Goal: Transaction & Acquisition: Purchase product/service

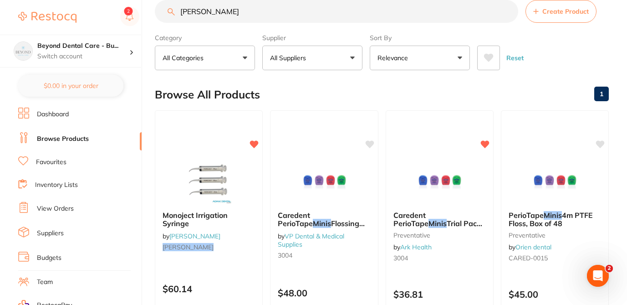
scroll to position [18, 0]
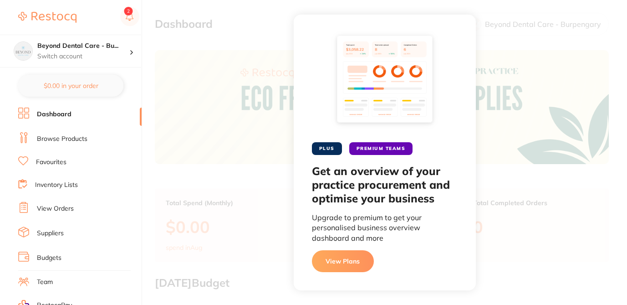
click at [70, 139] on link "Browse Products" at bounding box center [62, 138] width 51 height 9
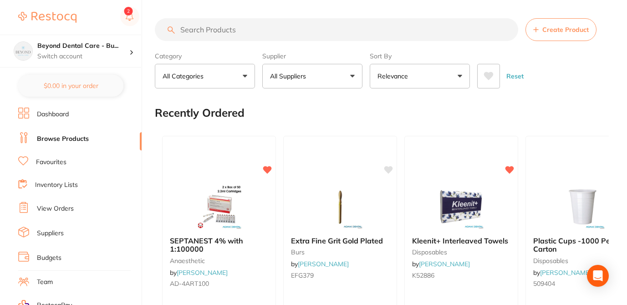
click at [221, 33] on input "search" at bounding box center [337, 29] width 364 height 23
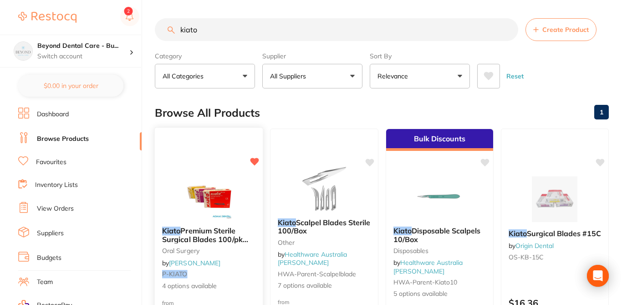
type input "kiato"
click at [250, 275] on small "P-KIATO" at bounding box center [208, 273] width 93 height 7
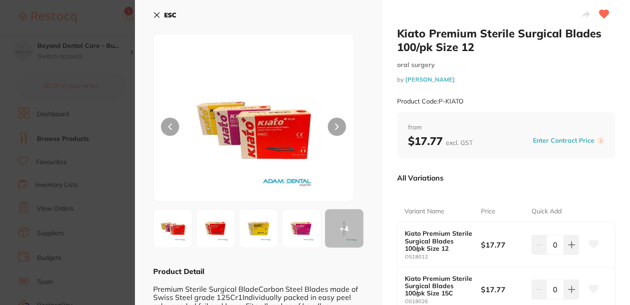
click at [594, 246] on icon at bounding box center [593, 244] width 10 height 9
click at [595, 198] on div "Variant Name Price Quick Add Kiato Premium Sterile Surgical Blades 100/pk Size …" at bounding box center [506, 273] width 218 height 167
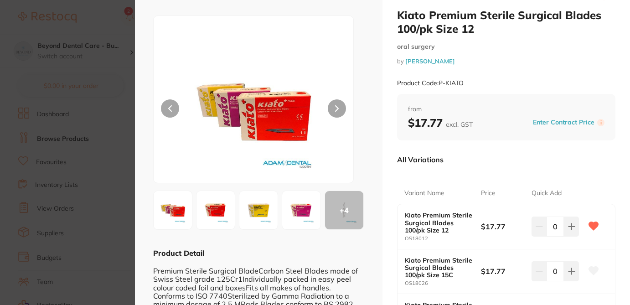
click at [590, 272] on icon at bounding box center [594, 270] width 10 height 8
click at [616, 264] on div "Kiato Premium Sterile Surgical Blades 100/pk Size 12 oral surgery by Adam Denta…" at bounding box center [505, 193] width 247 height 422
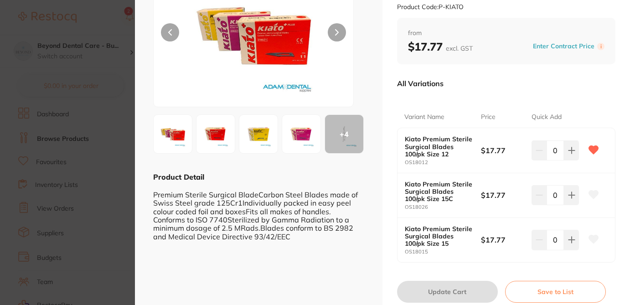
scroll to position [109, 0]
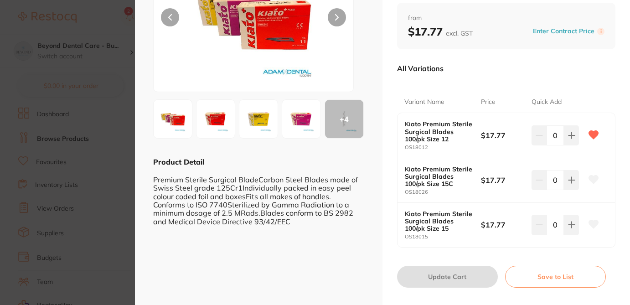
click at [590, 225] on icon at bounding box center [594, 224] width 10 height 8
click at [593, 180] on icon at bounding box center [594, 179] width 10 height 8
click at [592, 181] on icon at bounding box center [594, 179] width 10 height 8
click at [593, 226] on icon at bounding box center [594, 224] width 10 height 8
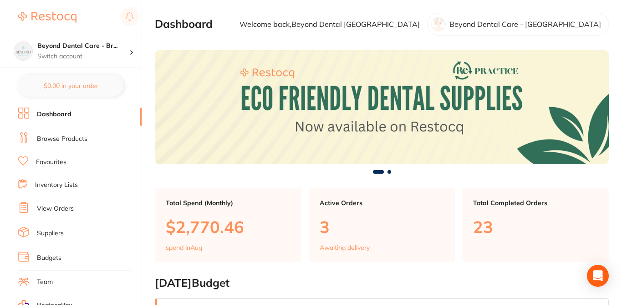
click at [82, 139] on link "Browse Products" at bounding box center [62, 138] width 51 height 9
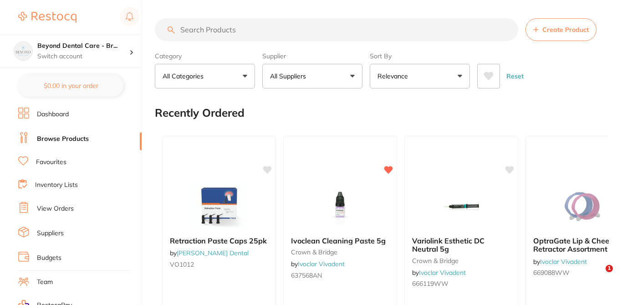
click at [195, 32] on input "search" at bounding box center [337, 29] width 364 height 23
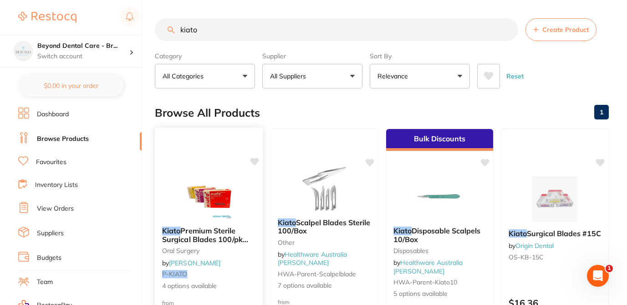
type input "kiato"
click at [257, 161] on icon at bounding box center [255, 162] width 9 height 8
click at [249, 251] on small "oral surgery" at bounding box center [208, 250] width 93 height 7
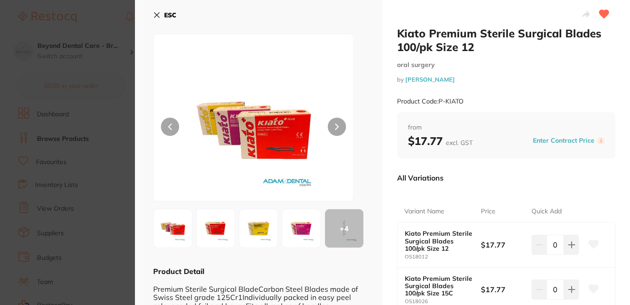
click at [579, 180] on div "All Variations" at bounding box center [506, 178] width 218 height 24
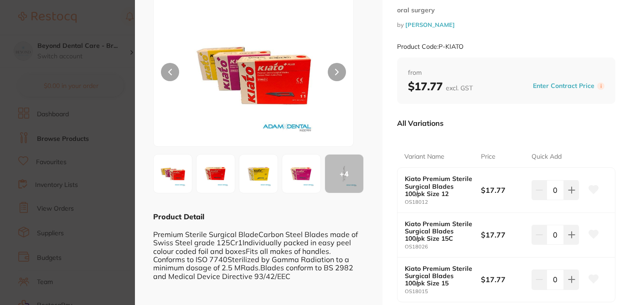
scroll to position [73, 0]
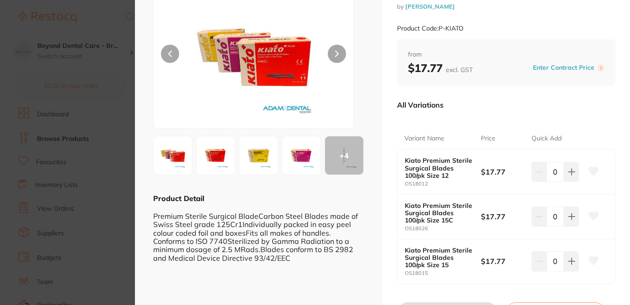
click at [592, 175] on button at bounding box center [593, 171] width 23 height 23
click at [590, 217] on icon at bounding box center [594, 215] width 10 height 8
click at [592, 260] on icon at bounding box center [594, 261] width 10 height 8
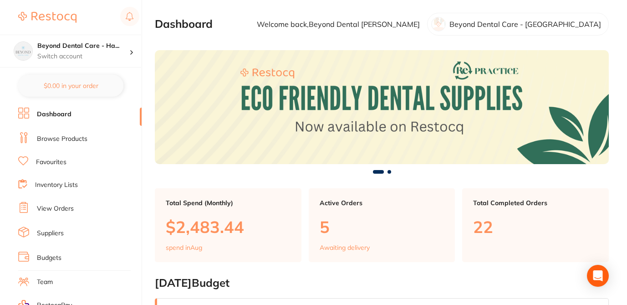
click at [86, 136] on link "Browse Products" at bounding box center [62, 138] width 51 height 9
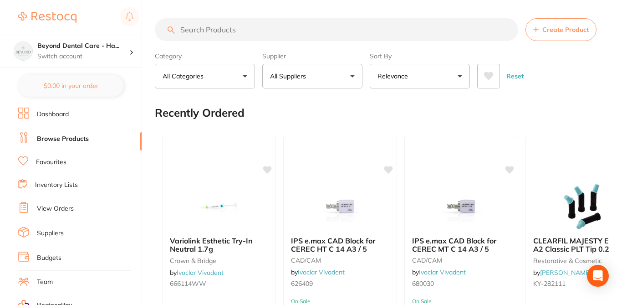
click at [204, 31] on input "search" at bounding box center [337, 29] width 364 height 23
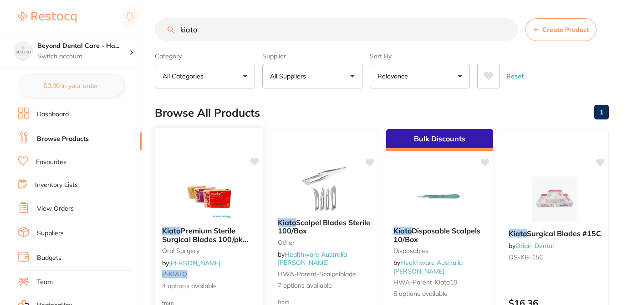
type input "kiato"
click at [255, 159] on icon at bounding box center [255, 162] width 9 height 8
click at [248, 258] on div "Kiato Premium Sterile Surgical Blades 100/pk Size 12 oral surgery by Adam Denta…" at bounding box center [209, 258] width 108 height 79
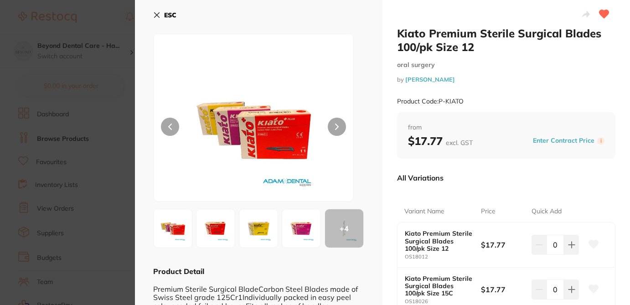
click at [592, 243] on icon at bounding box center [594, 244] width 10 height 8
click at [600, 193] on div "Variant Name Price Quick Add Kiato Premium Sterile Surgical Blades 100/pk Size …" at bounding box center [506, 273] width 218 height 167
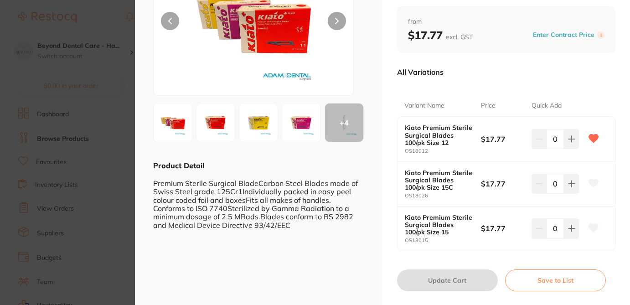
scroll to position [109, 0]
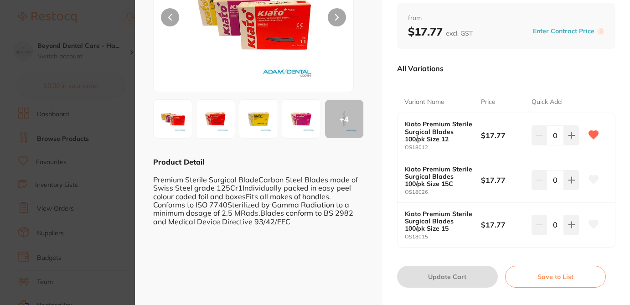
click at [596, 180] on icon at bounding box center [593, 179] width 10 height 9
click at [592, 220] on icon at bounding box center [594, 224] width 10 height 8
click at [109, 27] on section "Kiato Premium Sterile Surgical Blades 100/pk Size 12 [MEDICAL_DATA] by [PERSON_…" at bounding box center [315, 152] width 630 height 305
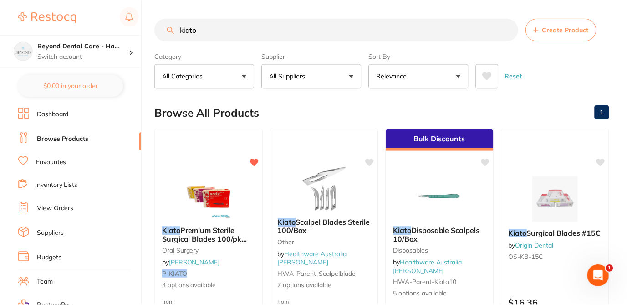
scroll to position [18, 0]
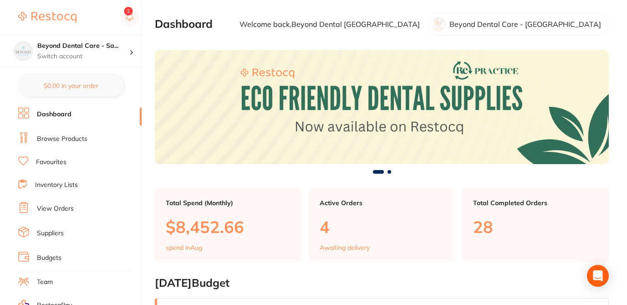
click at [78, 136] on link "Browse Products" at bounding box center [62, 138] width 51 height 9
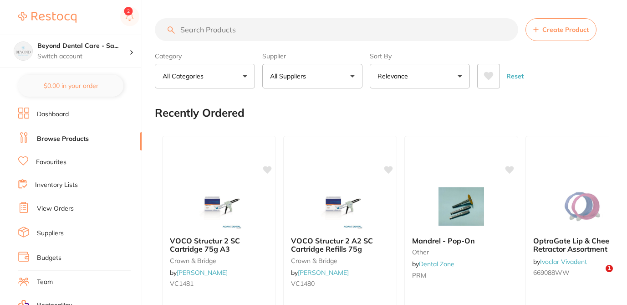
click at [261, 33] on input "search" at bounding box center [337, 29] width 364 height 23
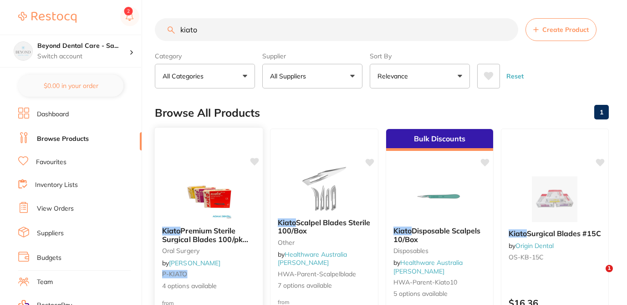
type input "kiato"
click at [254, 163] on icon at bounding box center [255, 162] width 9 height 8
click at [254, 241] on b "Kiato Premium Sterile Surgical Blades 100/pk Size 12" at bounding box center [208, 234] width 93 height 17
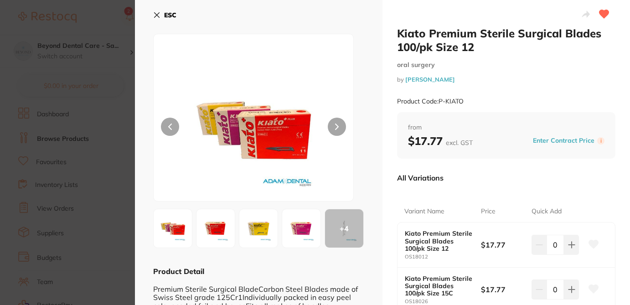
click at [589, 245] on icon at bounding box center [594, 244] width 10 height 8
click at [605, 192] on div "Variant Name Price Quick Add Kiato Premium Sterile Surgical Blades 100/pk Size …" at bounding box center [506, 273] width 218 height 167
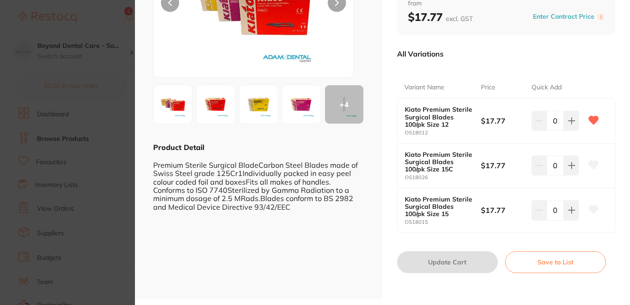
scroll to position [124, 0]
click at [591, 164] on icon at bounding box center [594, 164] width 10 height 8
click at [592, 211] on icon at bounding box center [594, 209] width 10 height 8
